Goal: Find specific fact: Find specific fact

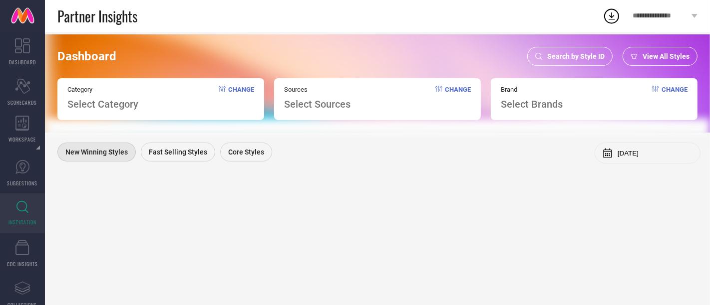
click at [578, 55] on span "Search by Style ID" at bounding box center [575, 56] width 57 height 8
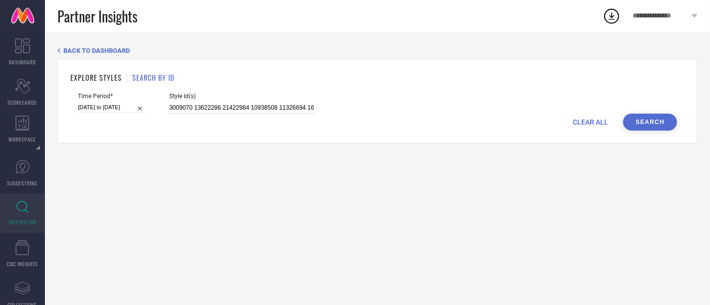
click at [175, 106] on input "3009070 13622286 21422984 10938508 11326694 16998592" at bounding box center [241, 107] width 145 height 11
paste input "1667964 31667966 31667968 31667974 31667975 31667976 31667977 31667978 31667986…"
type input "31667964 31667966 31667968 31667974 31667975 31667976 31667977 31667978 3166798…"
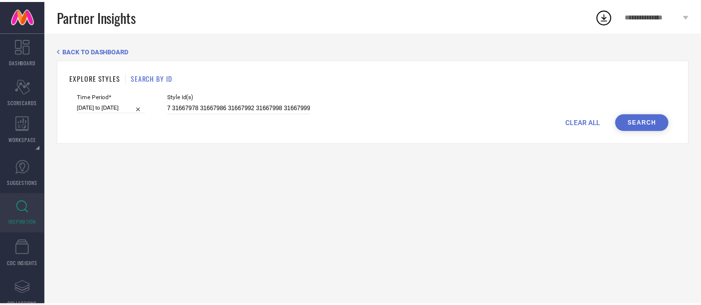
scroll to position [0, 0]
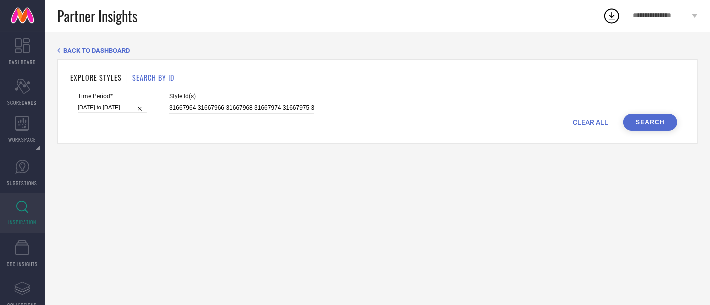
click at [650, 122] on button "Search" at bounding box center [650, 122] width 54 height 17
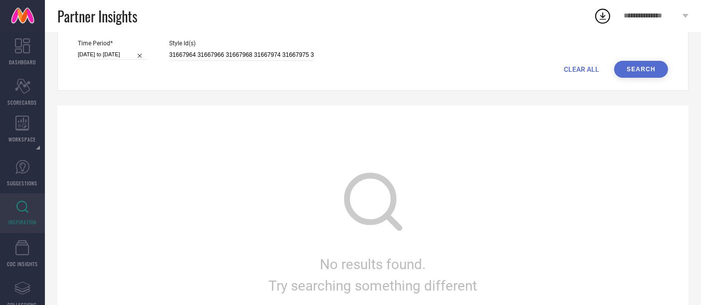
scroll to position [45, 0]
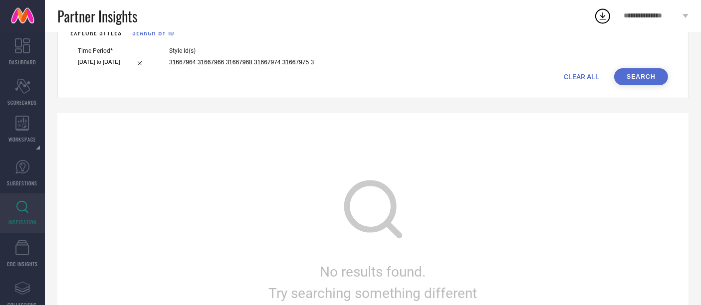
click at [193, 66] on input "31667964 31667966 31667968 31667974 31667975 31667976 31667977 31667978 3166798…" at bounding box center [241, 62] width 145 height 11
paste input
type input "31667964"
click at [648, 82] on button "Search" at bounding box center [641, 76] width 54 height 17
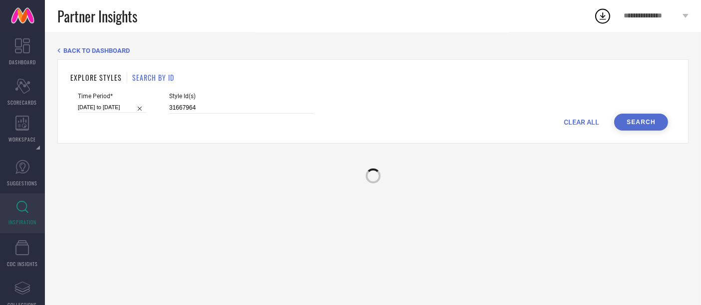
scroll to position [0, 0]
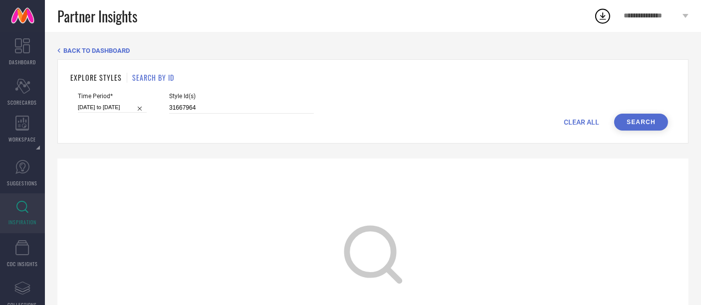
click at [108, 110] on input "[DATE] to [DATE]" at bounding box center [112, 107] width 69 height 10
select select "4"
select select "2025"
select select "5"
select select "2025"
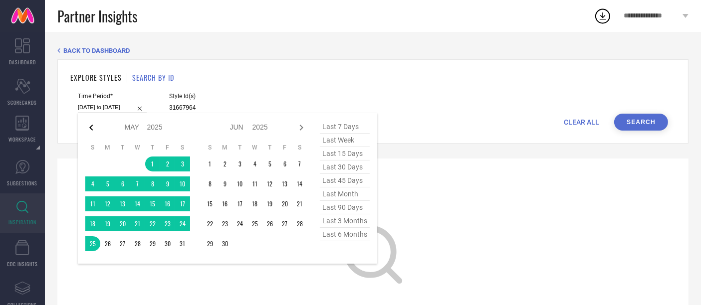
click at [90, 126] on icon at bounding box center [91, 128] width 12 height 12
select select "3"
select select "2025"
select select "4"
select select "2025"
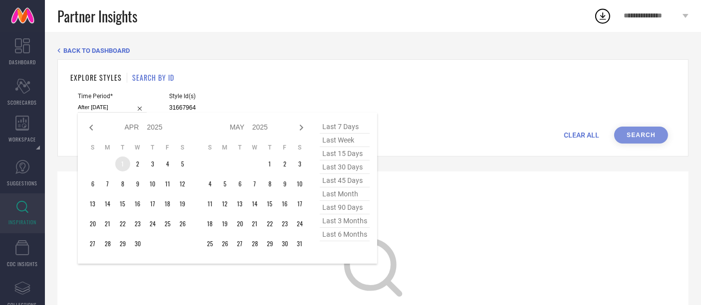
click at [124, 161] on td "1" at bounding box center [122, 164] width 15 height 15
click at [345, 228] on span "last 3 months" at bounding box center [345, 221] width 50 height 13
type input "[DATE] to [DATE]"
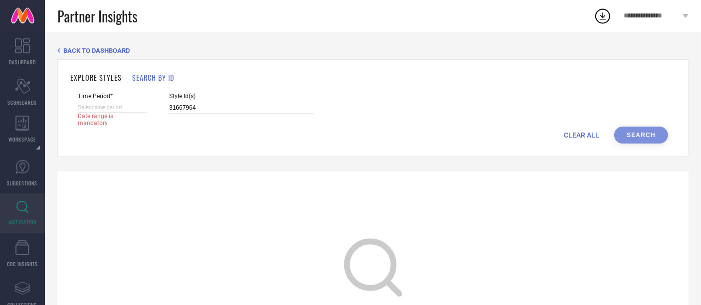
click at [109, 107] on input at bounding box center [112, 107] width 69 height 10
select select "8"
select select "2025"
select select "9"
select select "2025"
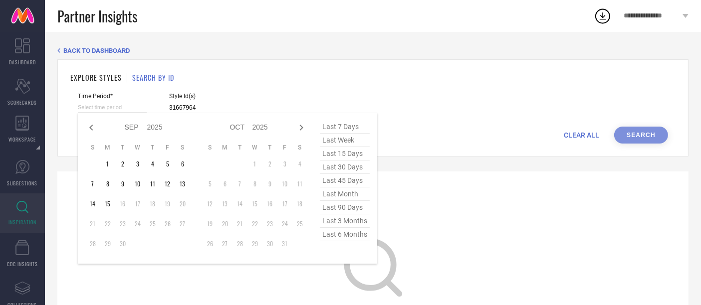
click at [353, 166] on span "last 30 days" at bounding box center [345, 167] width 50 height 13
type input "[DATE] to [DATE]"
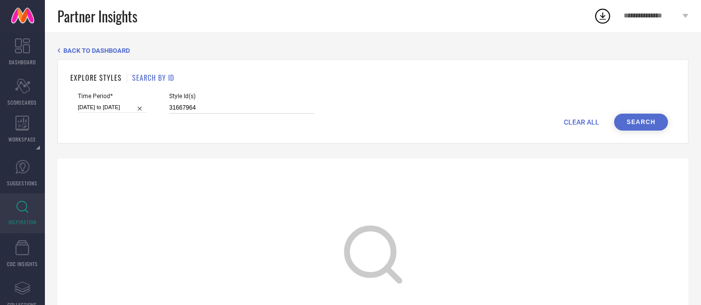
click at [247, 110] on input "31667964" at bounding box center [241, 107] width 145 height 11
paste input "31667966 31667968 31667974 31667975 31667976 31667977 31667978 31667986 3166799…"
type input "31667964 31667966 31667968 31667974 31667975 31667976 31667977 31667978 3166798…"
click at [637, 116] on button "Search" at bounding box center [641, 122] width 54 height 17
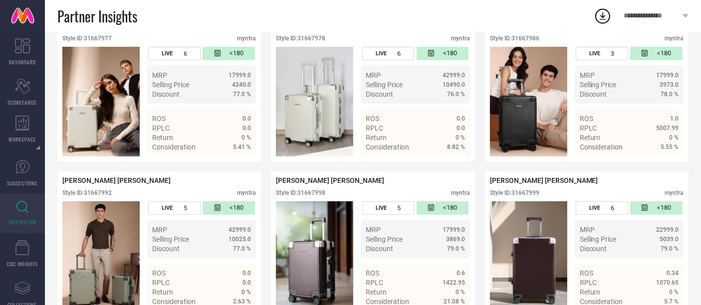
scroll to position [555, 0]
